Goal: Transaction & Acquisition: Purchase product/service

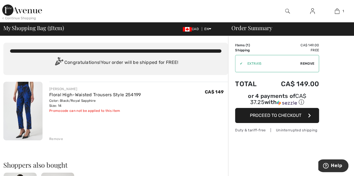
click at [217, 114] on div "JOSEPH RIBKOFF Floral High-Waisted Trousers Style 254199 Color: Black/Royal Sap…" at bounding box center [138, 112] width 179 height 60
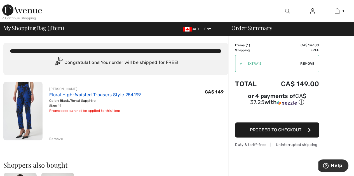
click at [84, 96] on link "Floral High-Waisted Trousers Style 254199" at bounding box center [94, 94] width 91 height 5
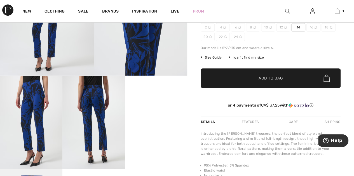
scroll to position [146, 0]
